Goal: Find specific page/section: Find specific page/section

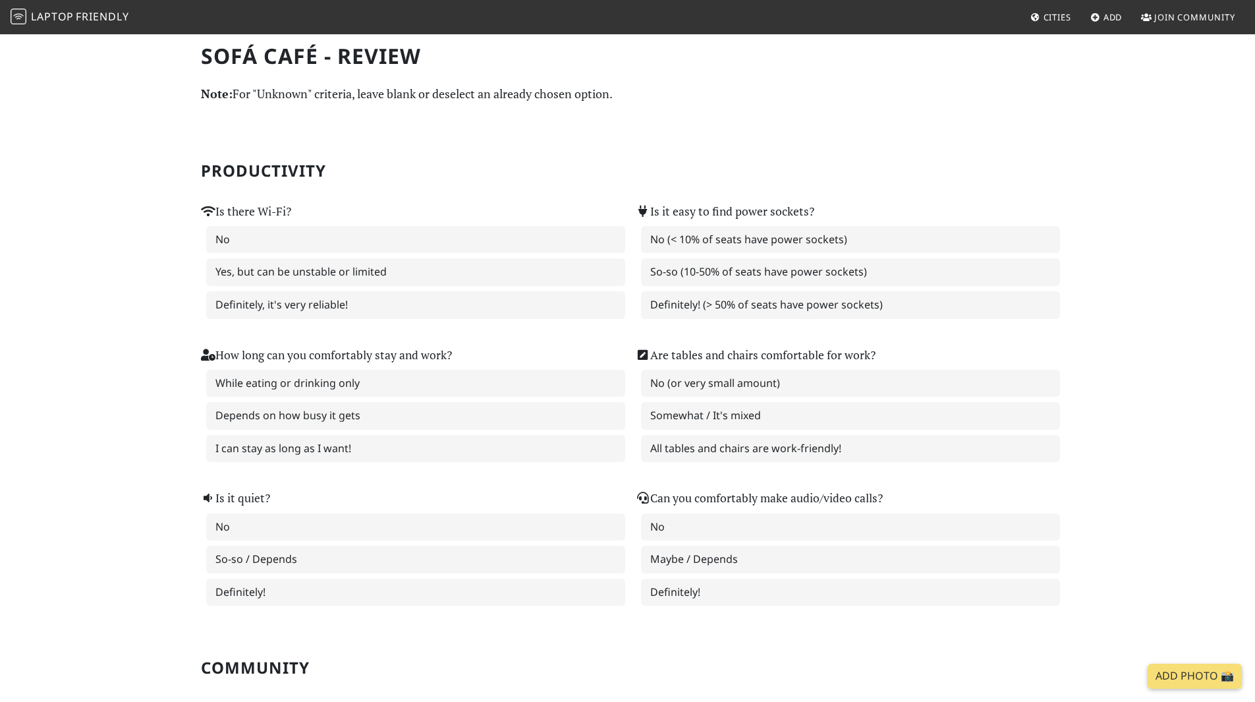
click at [293, 52] on h1 "Sofá Café - Review" at bounding box center [628, 55] width 854 height 25
click at [69, 9] on span "Laptop" at bounding box center [52, 16] width 43 height 14
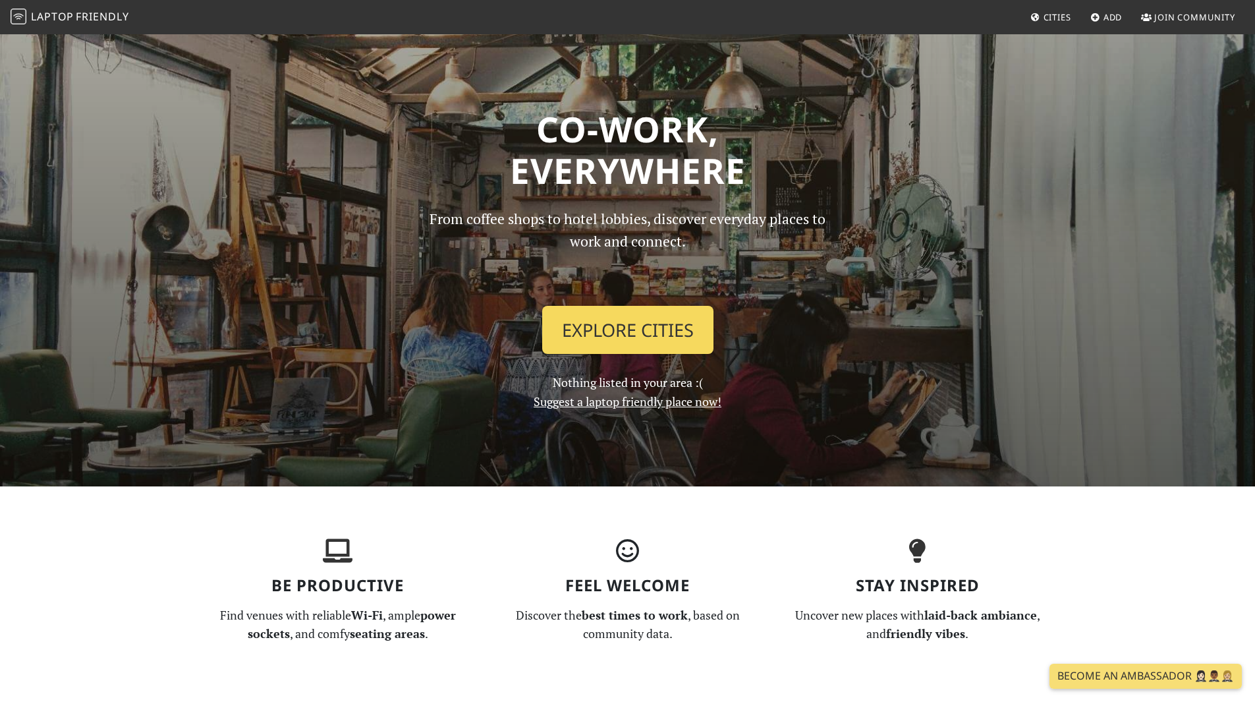
click at [693, 324] on link "Explore Cities" at bounding box center [627, 330] width 171 height 49
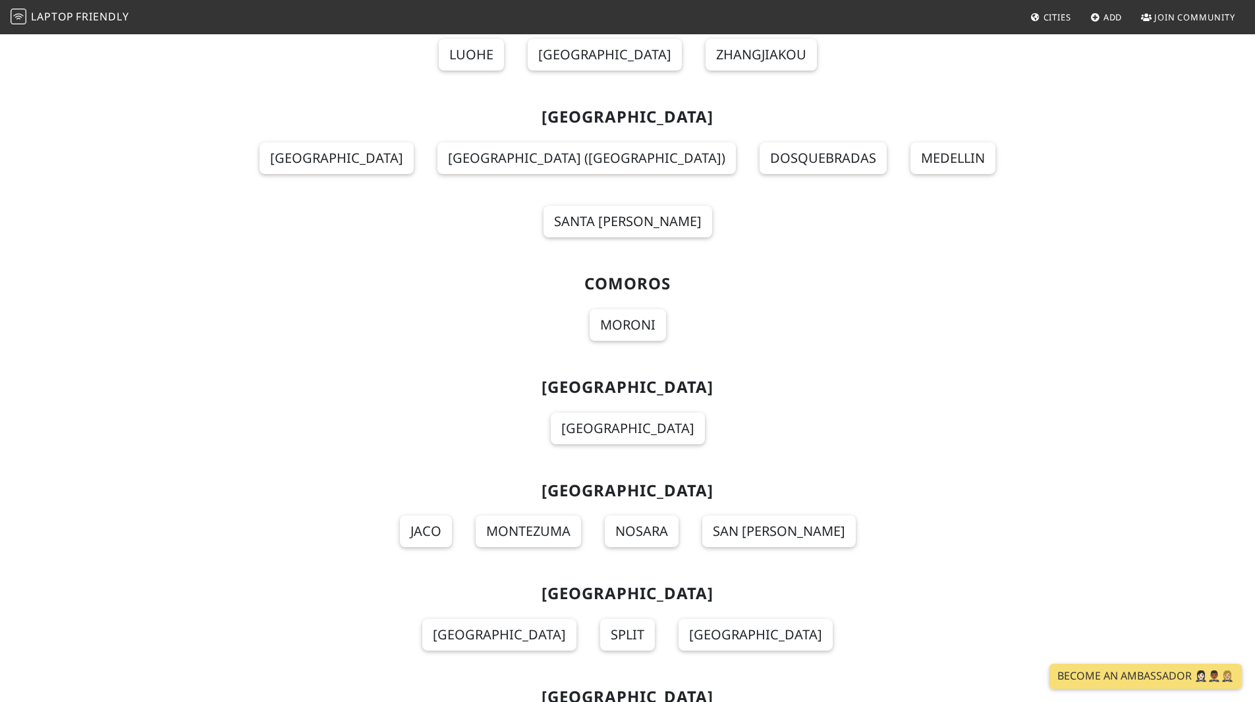
scroll to position [2844, 0]
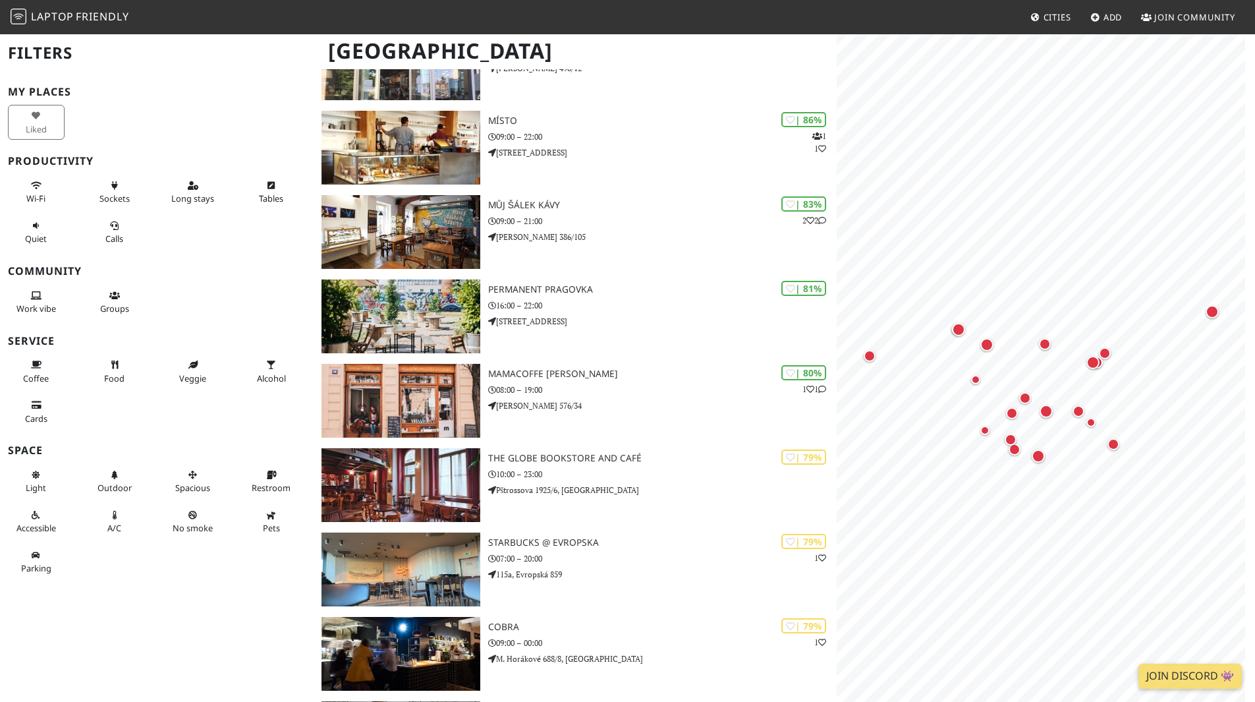
scroll to position [161, 0]
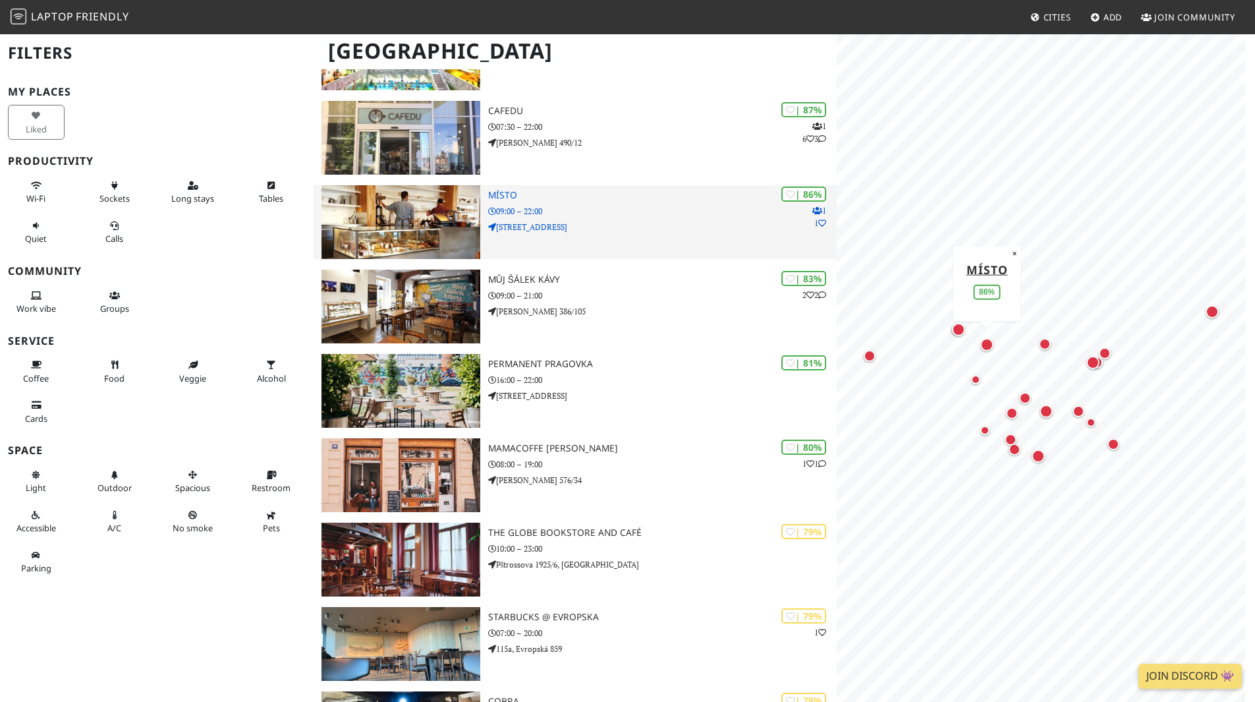
click at [677, 233] on p "Bubenečská 12" at bounding box center [662, 227] width 349 height 13
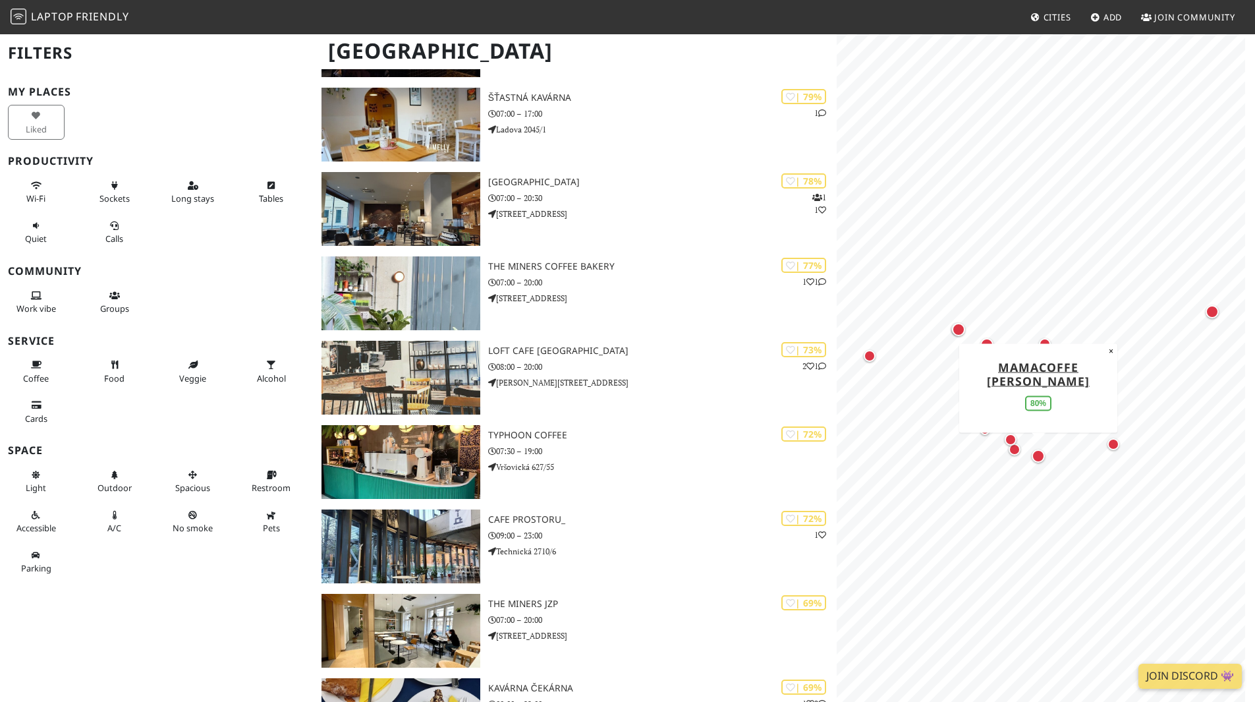
scroll to position [858, 0]
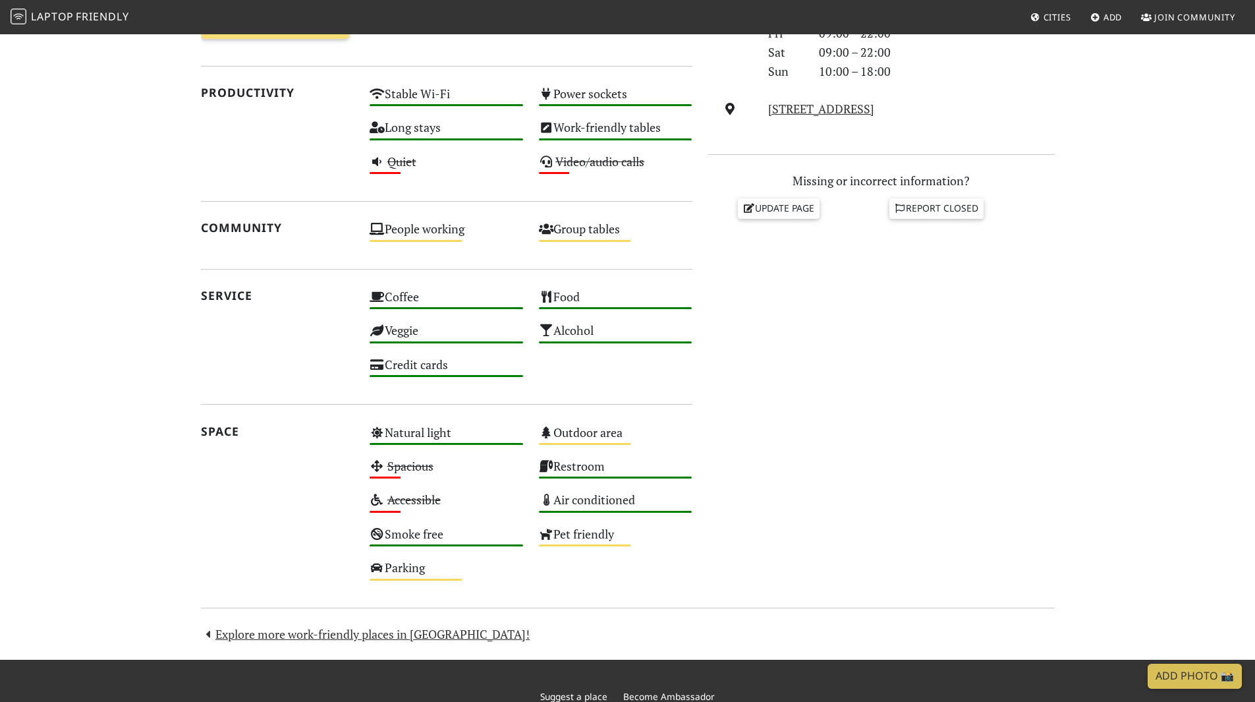
scroll to position [498, 0]
